Goal: Information Seeking & Learning: Learn about a topic

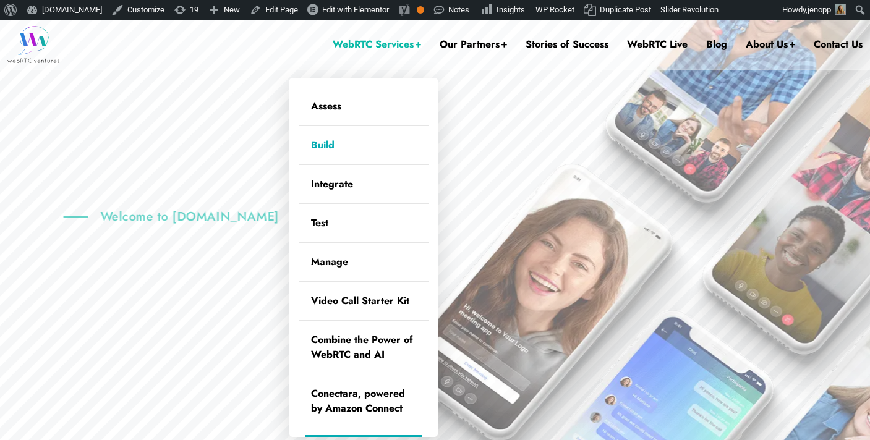
click at [323, 145] on link "Build" at bounding box center [364, 145] width 130 height 38
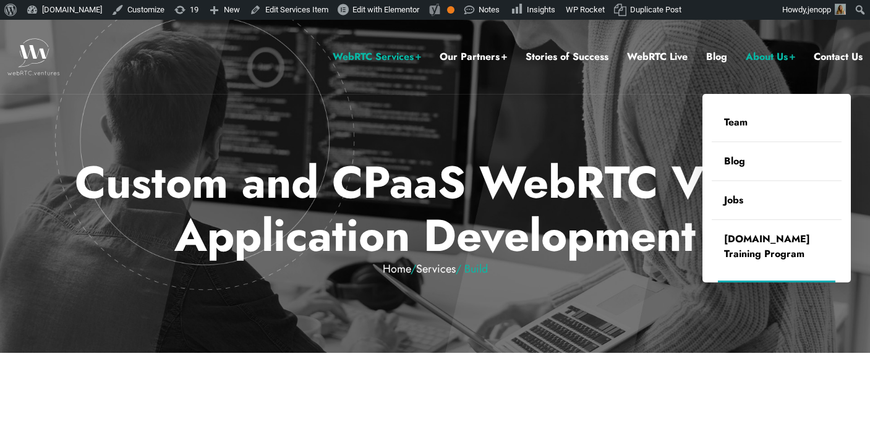
click at [777, 97] on ul "Team Blog Jobs [DOMAIN_NAME] Training Program" at bounding box center [777, 188] width 148 height 189
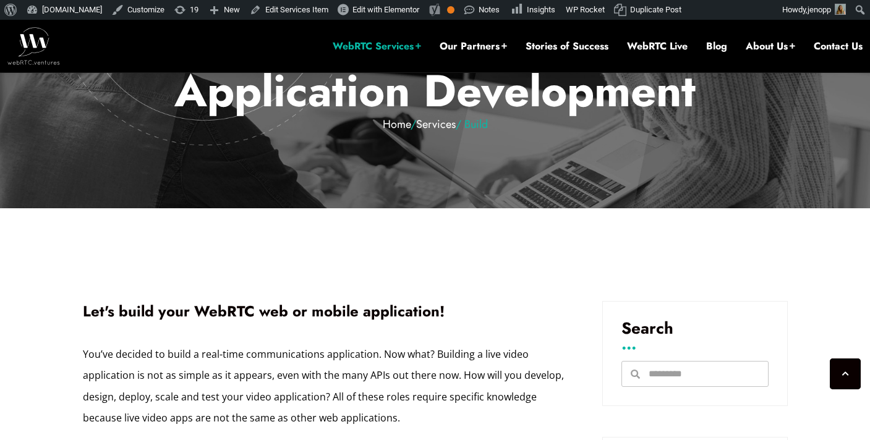
scroll to position [482, 0]
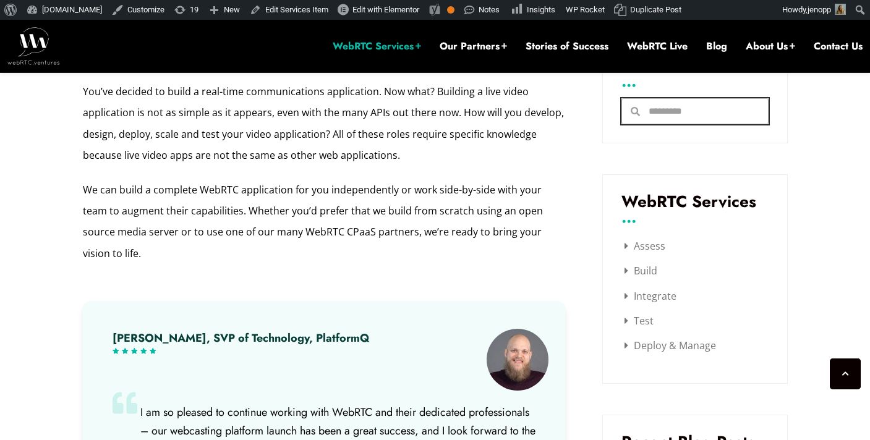
click at [652, 105] on input "Search" at bounding box center [704, 111] width 128 height 25
type input "**"
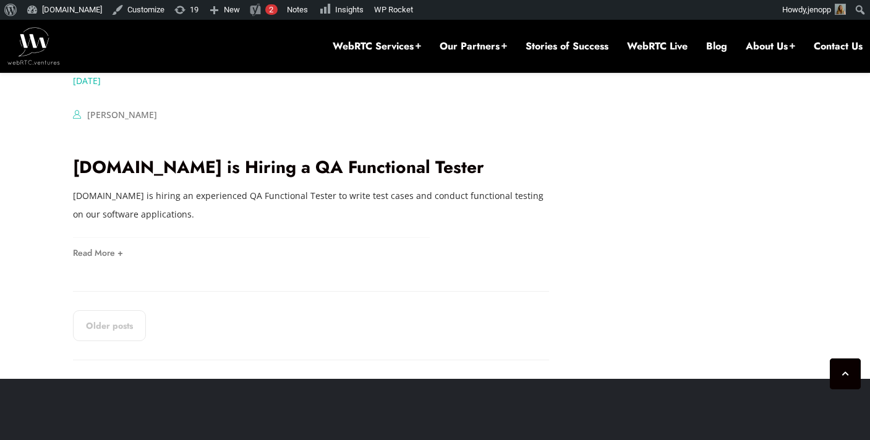
scroll to position [2465, 0]
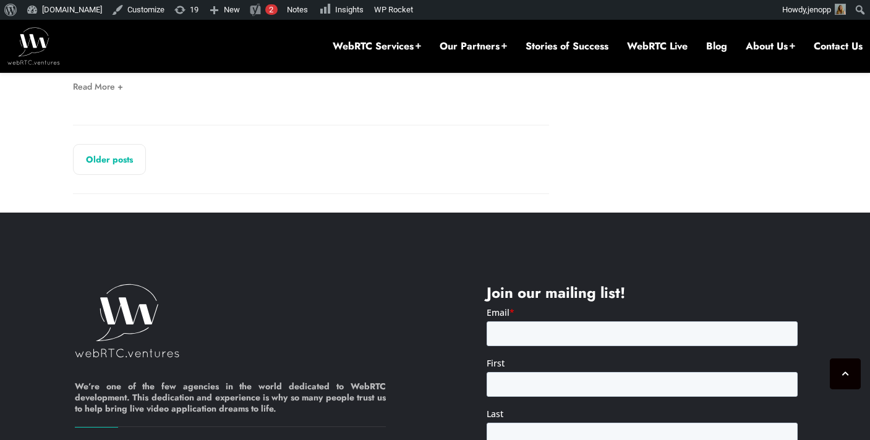
click at [80, 168] on link "Older posts" at bounding box center [109, 159] width 73 height 31
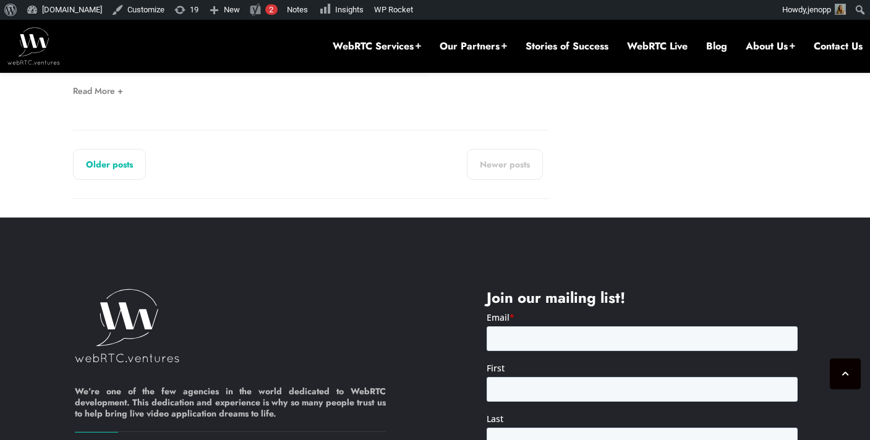
scroll to position [2597, 0]
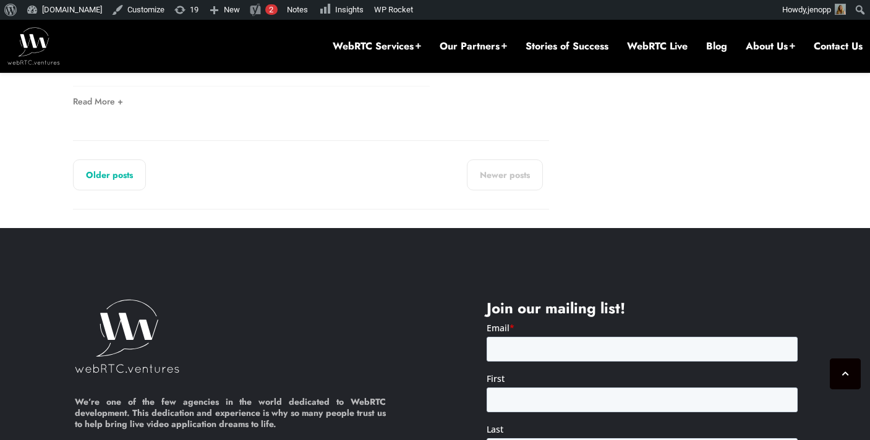
click at [111, 168] on link "Older posts" at bounding box center [109, 175] width 73 height 31
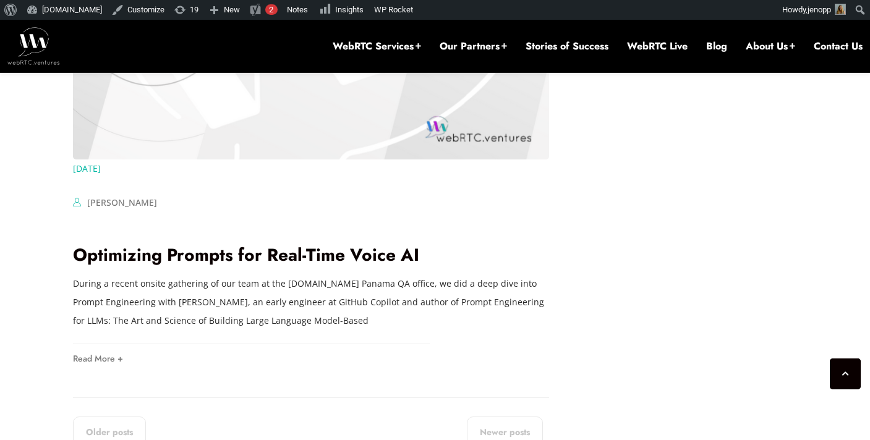
scroll to position [2554, 0]
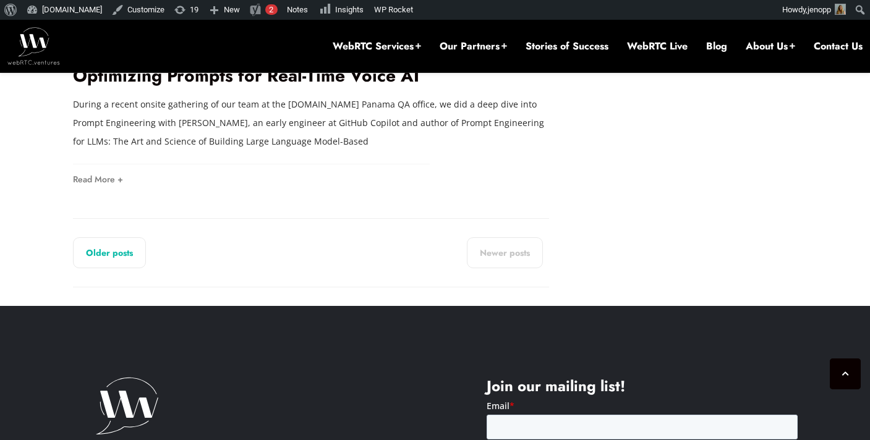
click at [96, 237] on link "Older posts" at bounding box center [109, 252] width 73 height 31
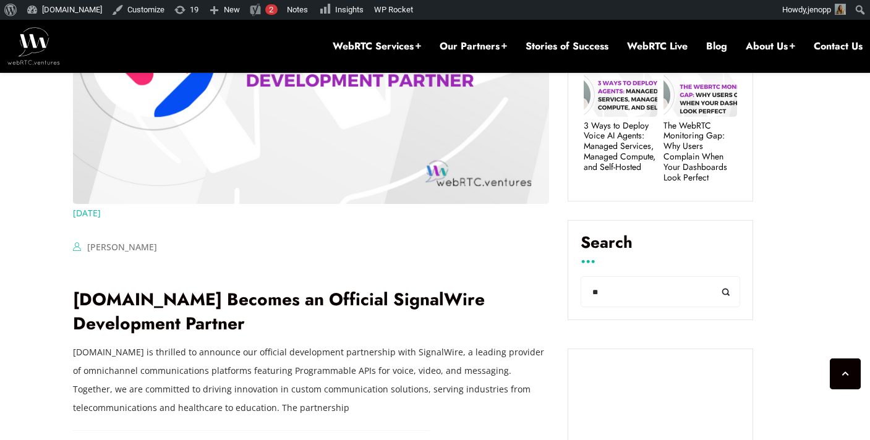
scroll to position [647, 0]
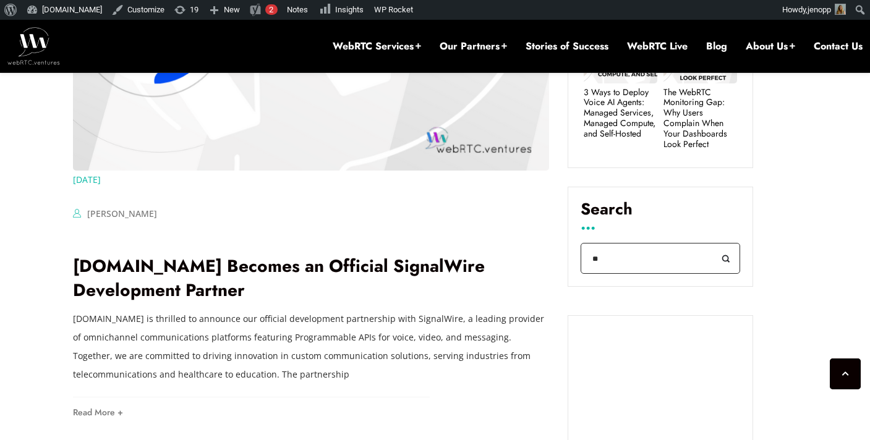
drag, startPoint x: 613, startPoint y: 260, endPoint x: 586, endPoint y: 260, distance: 26.6
click at [586, 260] on input "**" at bounding box center [661, 259] width 160 height 32
type input "**********"
click at [712, 243] on button "Search" at bounding box center [726, 259] width 28 height 32
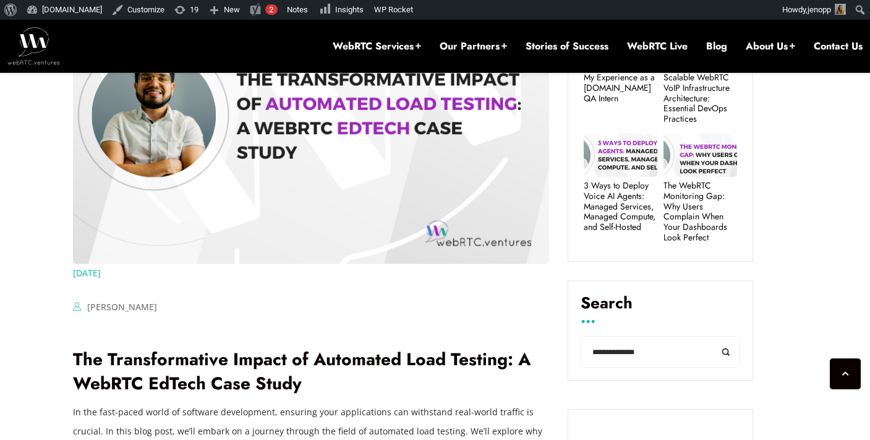
scroll to position [716, 0]
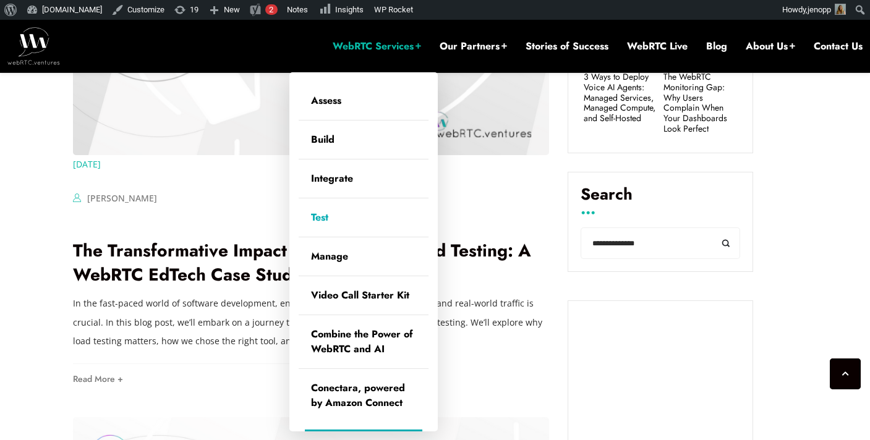
click at [330, 220] on link "Test" at bounding box center [364, 218] width 130 height 38
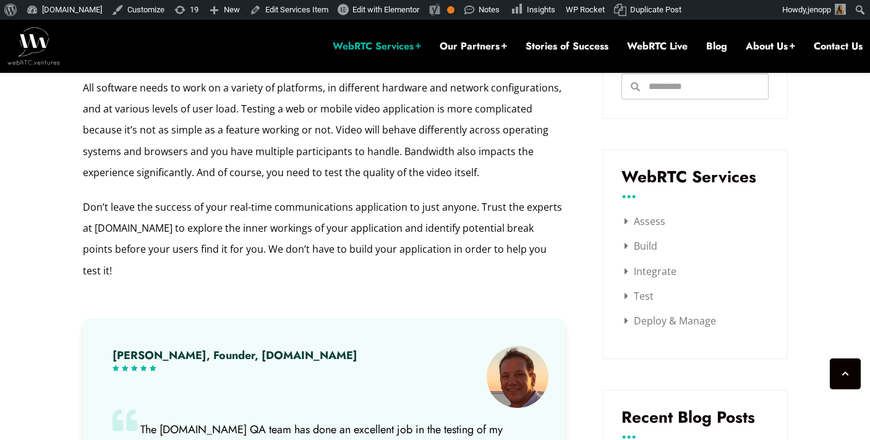
scroll to position [508, 0]
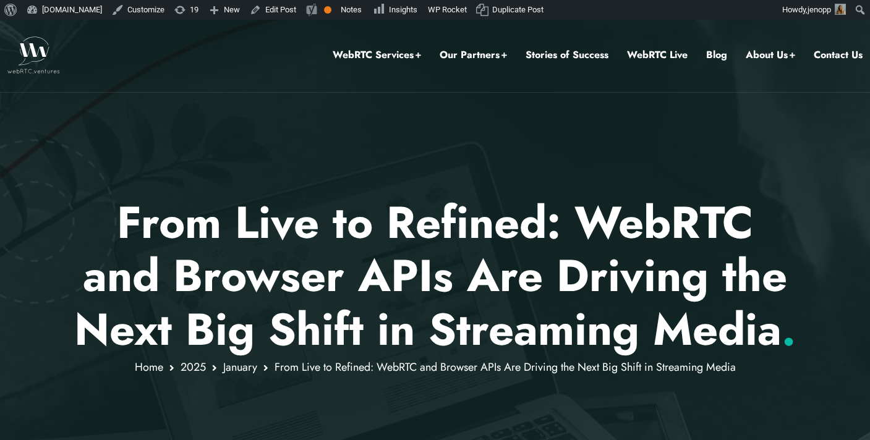
scroll to position [2, 0]
